Goal: Task Accomplishment & Management: Manage account settings

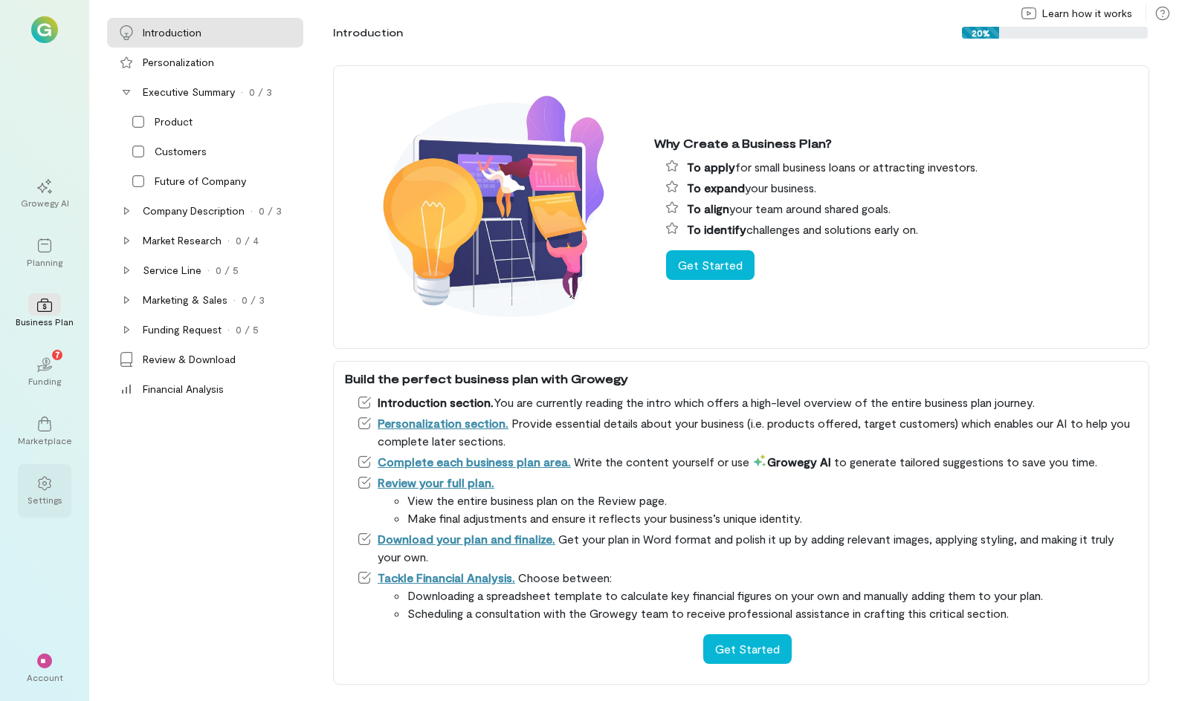
click at [42, 500] on div "Settings" at bounding box center [44, 500] width 35 height 12
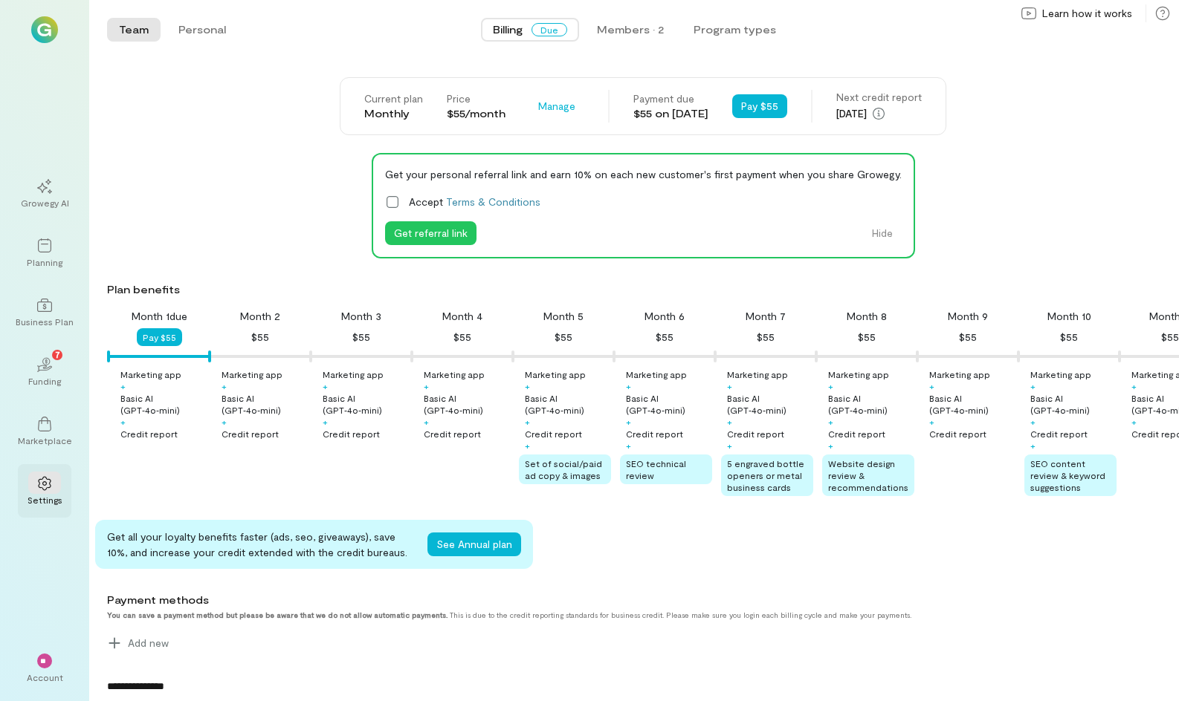
click at [38, 481] on icon at bounding box center [44, 483] width 15 height 15
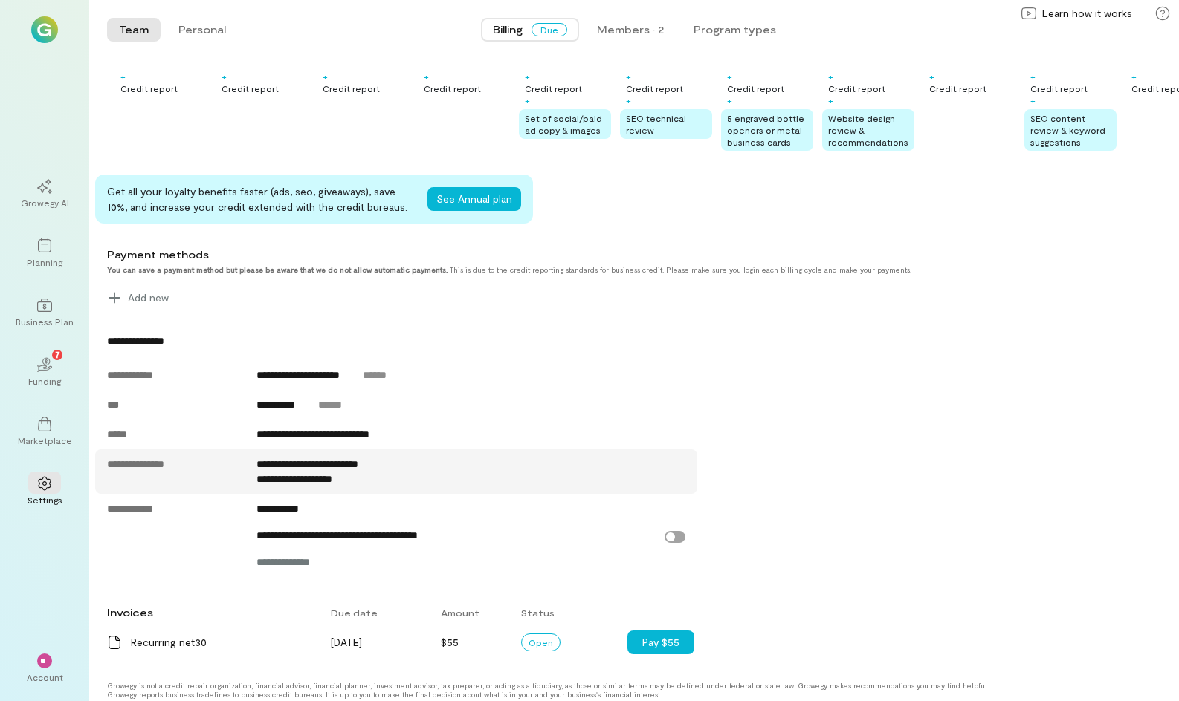
scroll to position [366, 0]
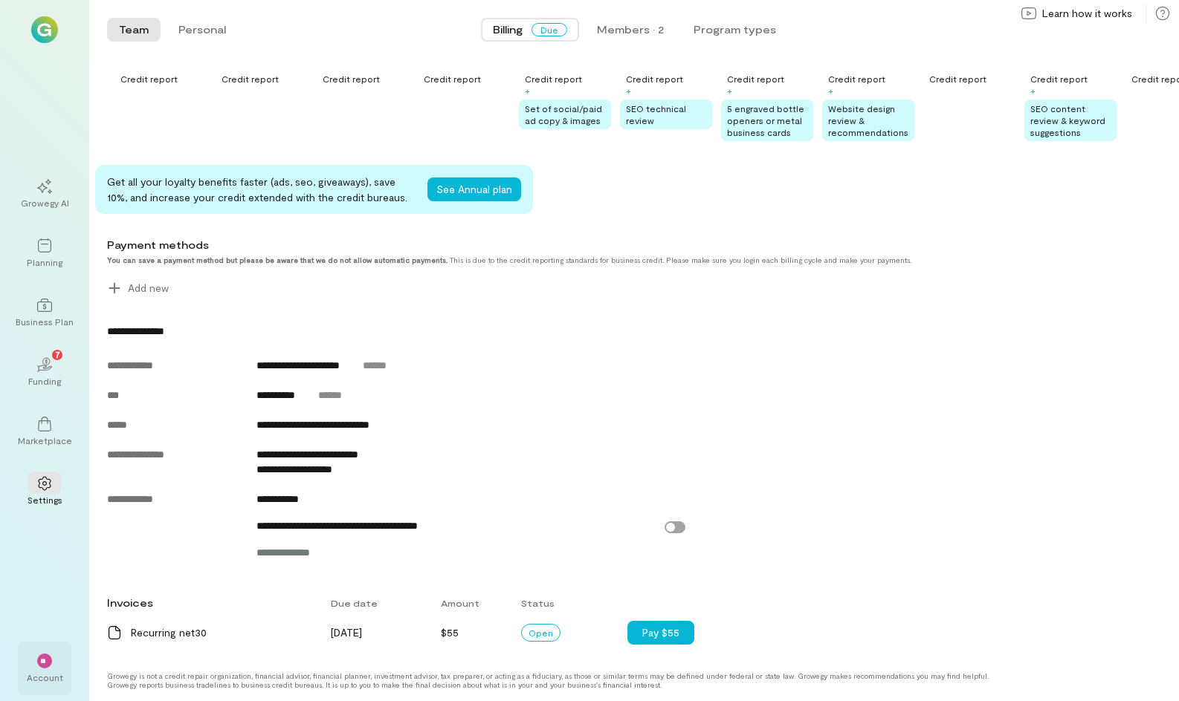
click at [59, 678] on div "Account" at bounding box center [45, 678] width 36 height 12
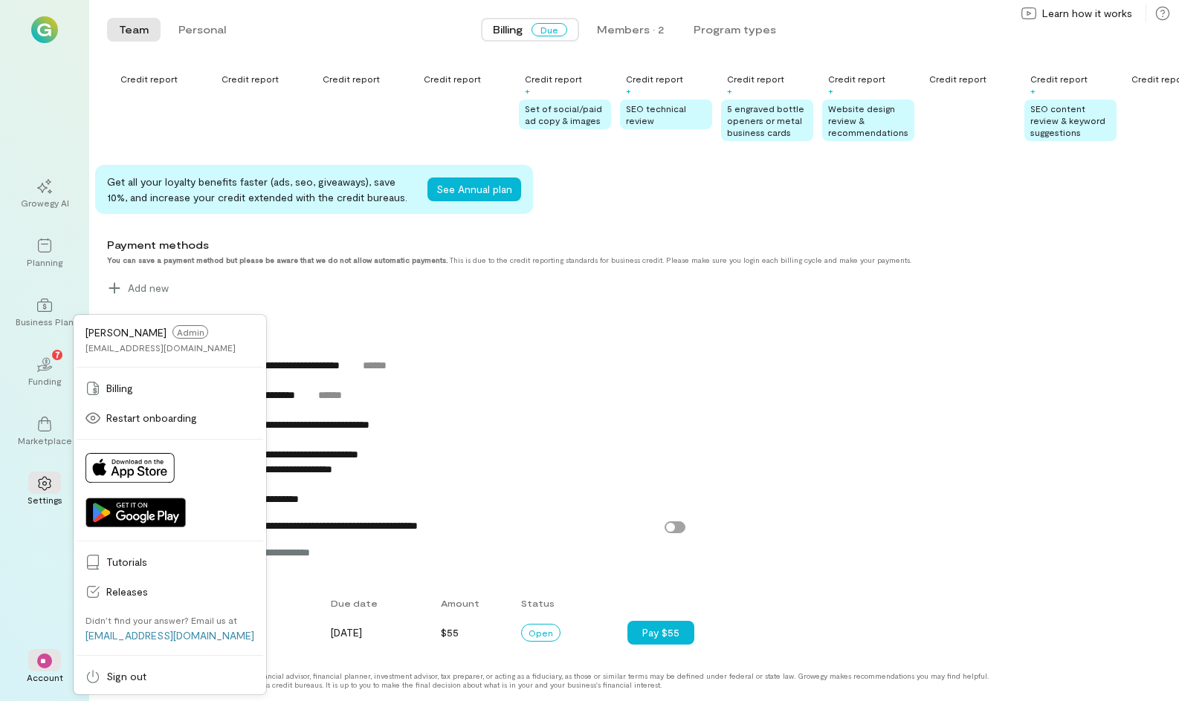
click at [48, 522] on div "Growegy AI Planning Business Plan 02 7 Funding Marketplace Settings ** Account …" at bounding box center [44, 350] width 89 height 701
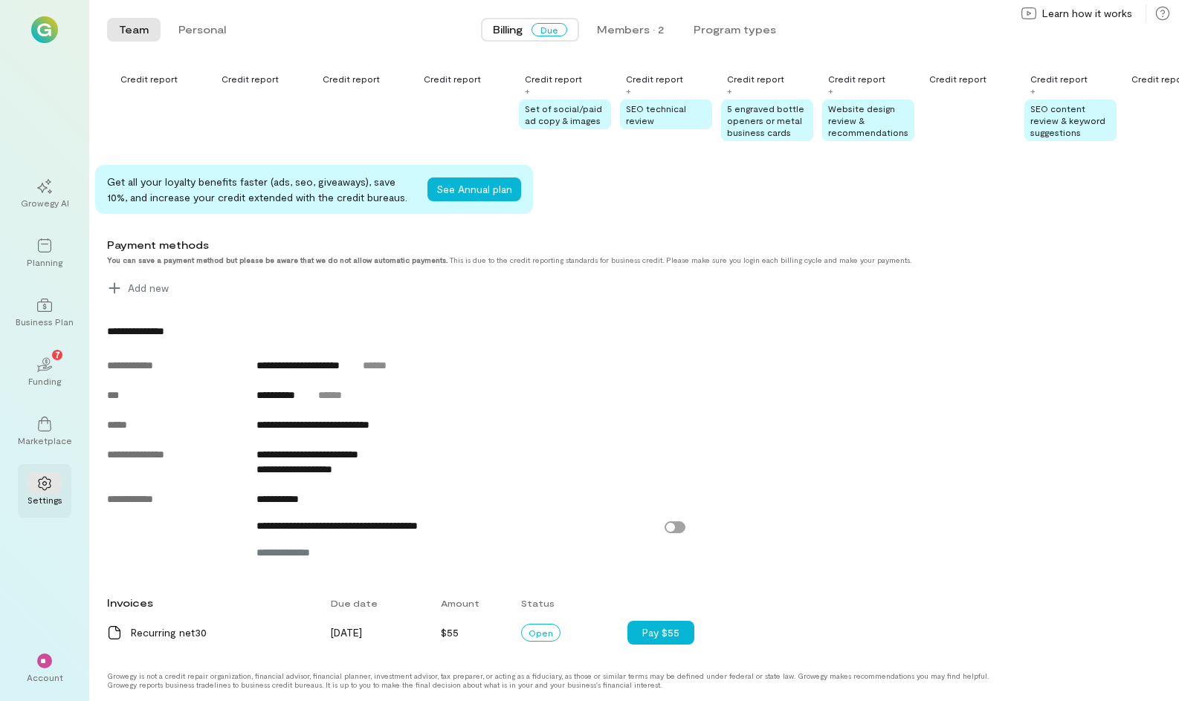
click at [39, 489] on icon at bounding box center [44, 483] width 15 height 15
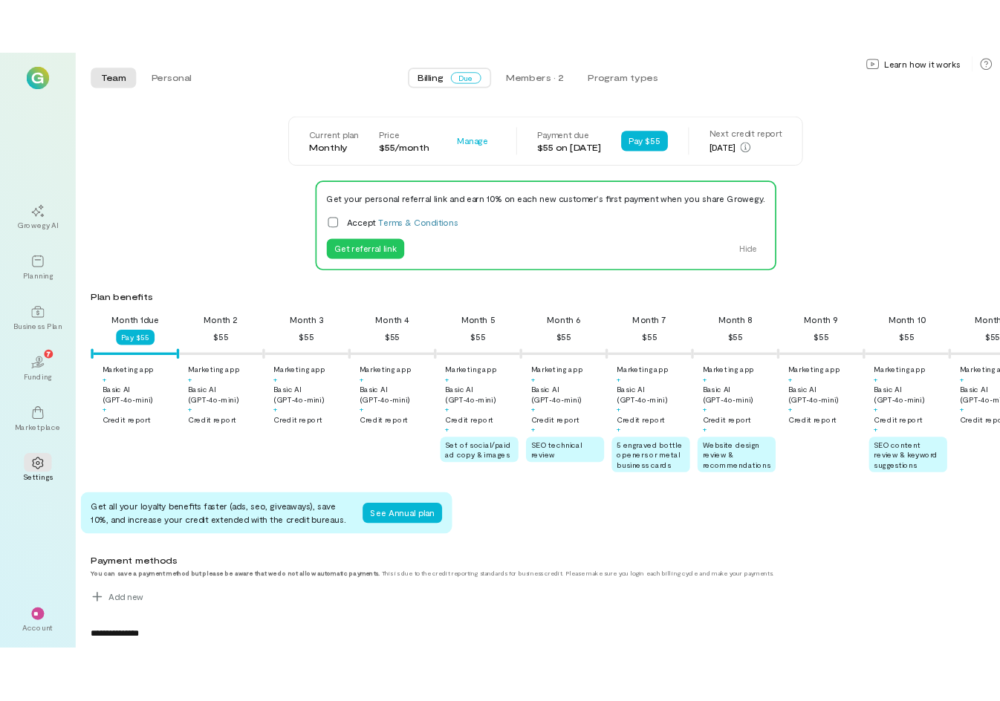
scroll to position [0, 0]
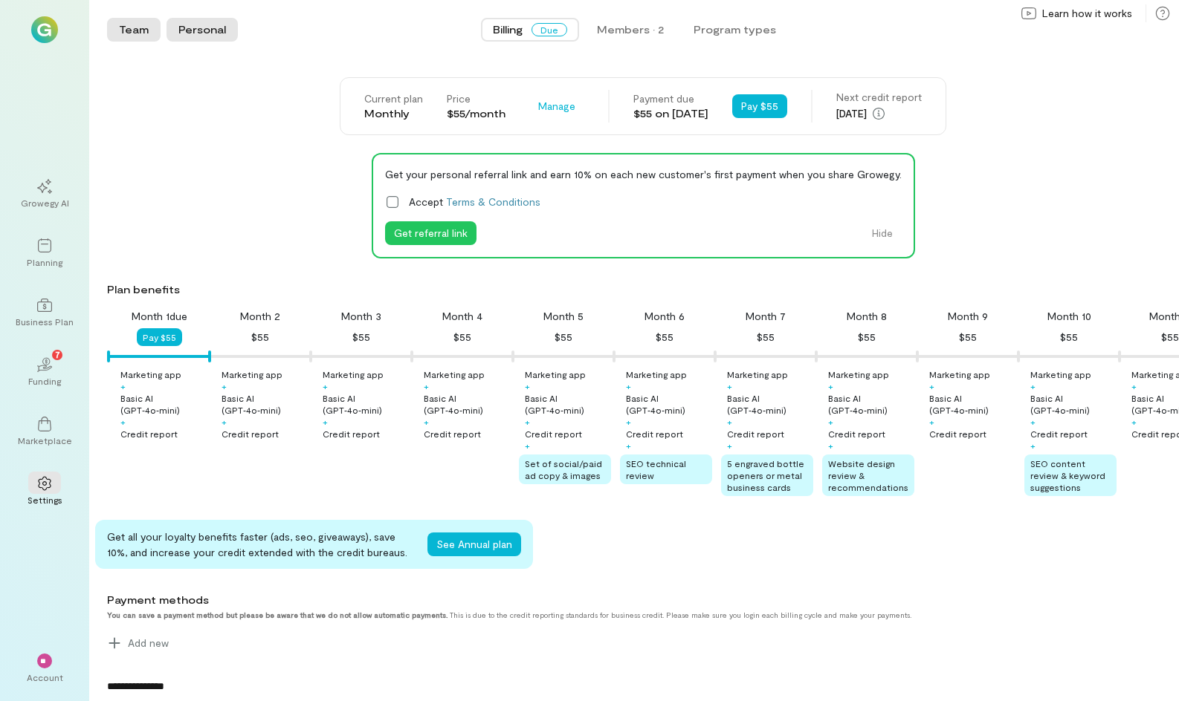
click at [224, 33] on button "Personal" at bounding box center [201, 30] width 71 height 24
